Goal: Check status: Check status

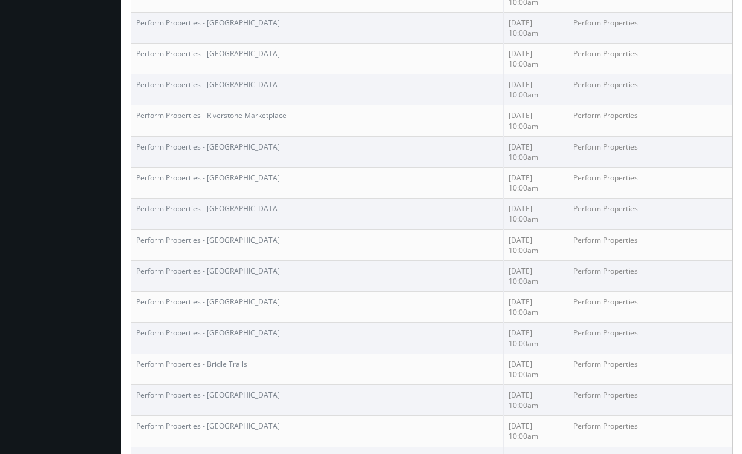
scroll to position [620, 0]
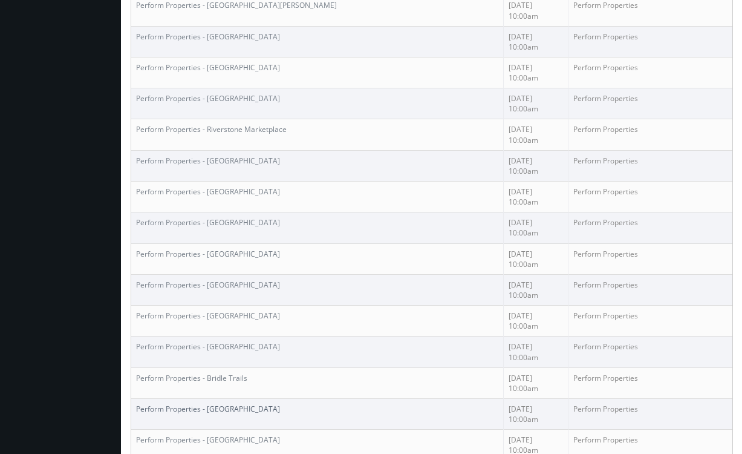
click at [280, 404] on link "Perform Properties - Canyon Park Shopping Center" at bounding box center [208, 409] width 144 height 10
click at [226, 433] on link "Perform Properties - Canyon Crossing" at bounding box center [208, 439] width 144 height 10
click at [248, 310] on link "Perform Properties - [GEOGRAPHIC_DATA]" at bounding box center [208, 315] width 144 height 10
drag, startPoint x: 321, startPoint y: 67, endPoint x: 137, endPoint y: 70, distance: 184.6
click at [137, 306] on td "Perform Properties - [GEOGRAPHIC_DATA]" at bounding box center [317, 321] width 373 height 31
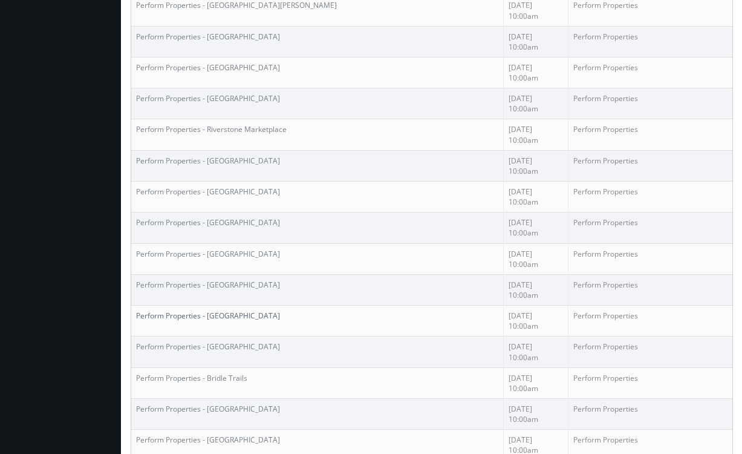
copy link "Perform Properties - [GEOGRAPHIC_DATA]"
